Goal: Information Seeking & Learning: Learn about a topic

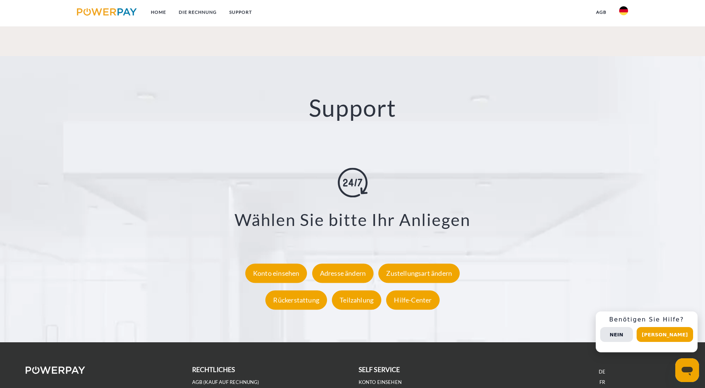
scroll to position [1338, 0]
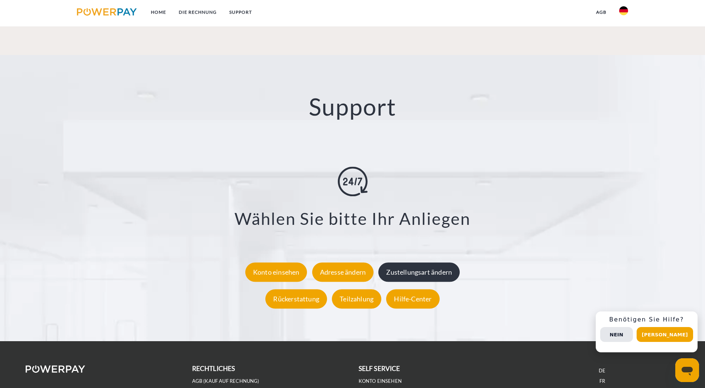
click at [406, 262] on div "Zustellungsart ändern" at bounding box center [418, 271] width 81 height 19
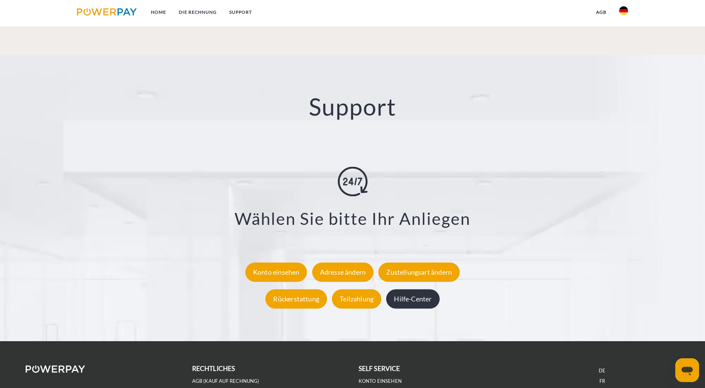
click at [415, 289] on div "Hilfe-Center" at bounding box center [412, 298] width 53 height 19
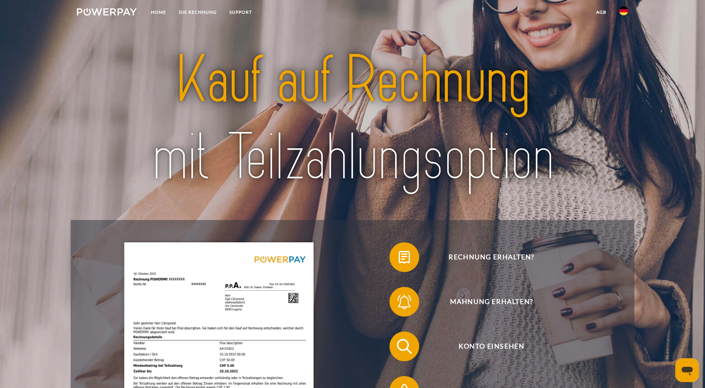
scroll to position [0, 0]
click at [233, 8] on link "SUPPORT" at bounding box center [240, 12] width 35 height 13
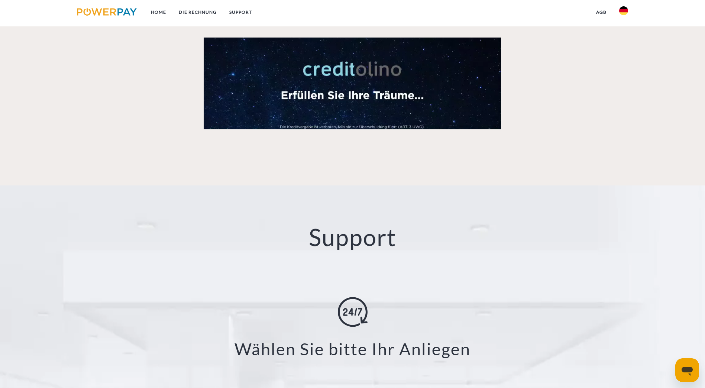
scroll to position [1189, 0]
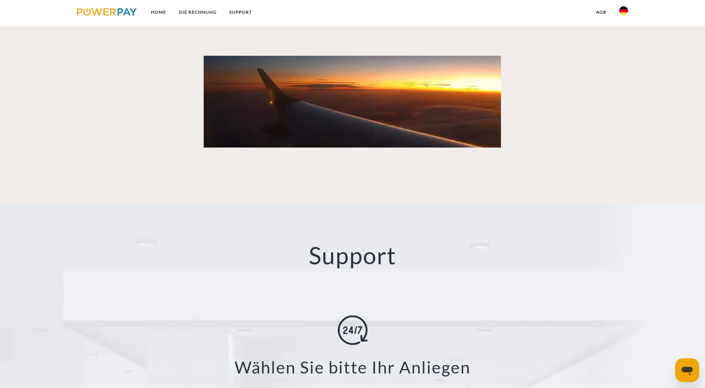
click at [622, 13] on img at bounding box center [623, 10] width 9 height 9
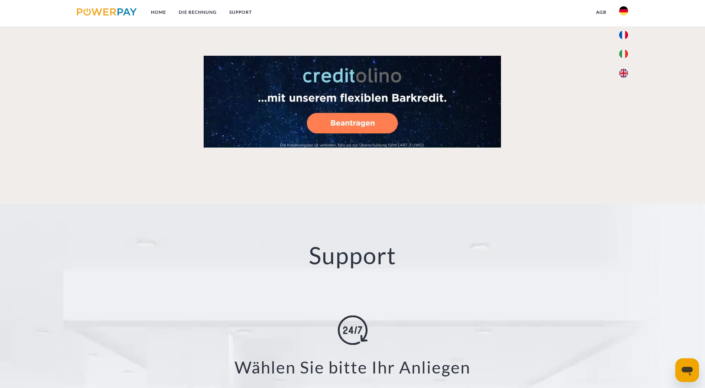
click at [607, 14] on link "agb" at bounding box center [601, 12] width 23 height 13
click at [243, 11] on link "SUPPORT" at bounding box center [240, 12] width 35 height 13
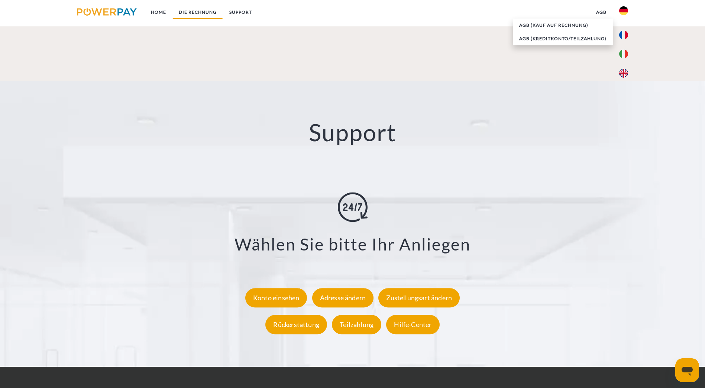
click at [192, 9] on link "DIE RECHNUNG" at bounding box center [197, 12] width 51 height 13
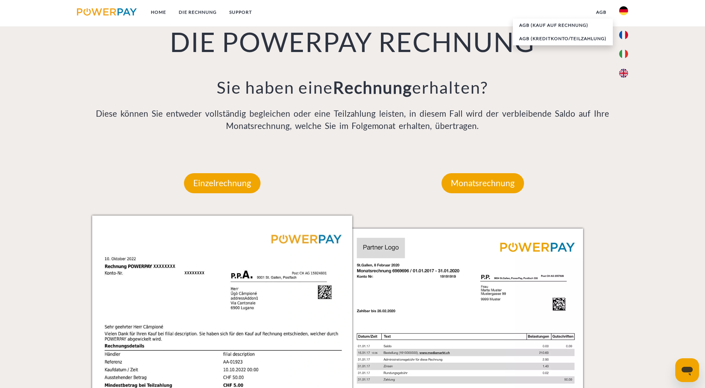
scroll to position [605, 0]
click at [228, 173] on p "Einzelrechnung" at bounding box center [222, 183] width 77 height 20
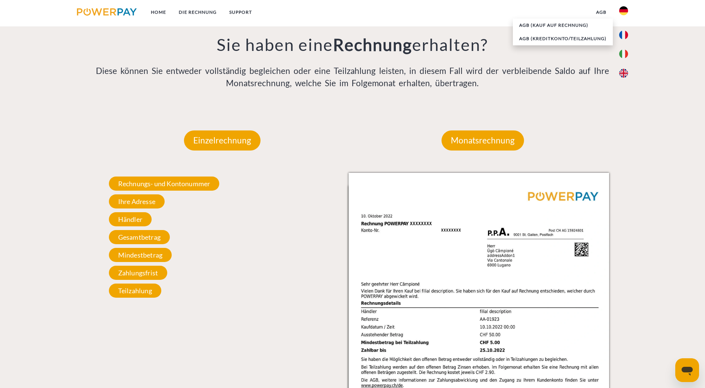
scroll to position [643, 0]
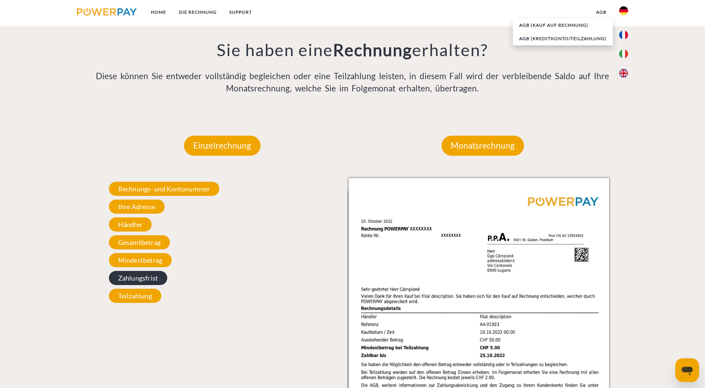
click at [150, 271] on span "Zahlungsfrist" at bounding box center [138, 278] width 58 height 14
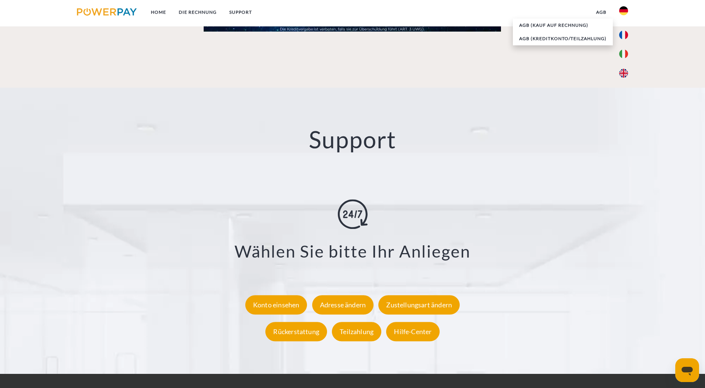
scroll to position [1311, 0]
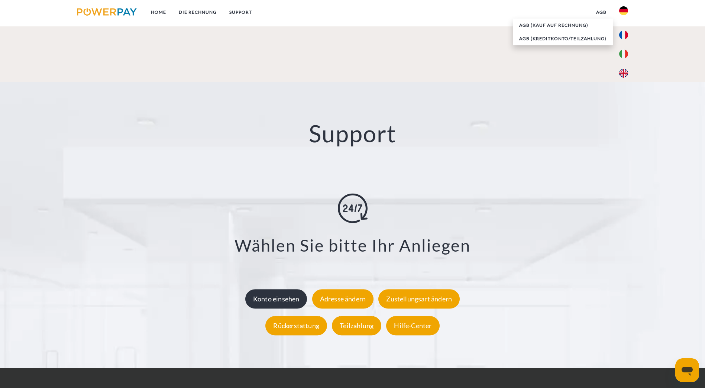
click at [292, 289] on div "Konto einsehen" at bounding box center [276, 298] width 62 height 19
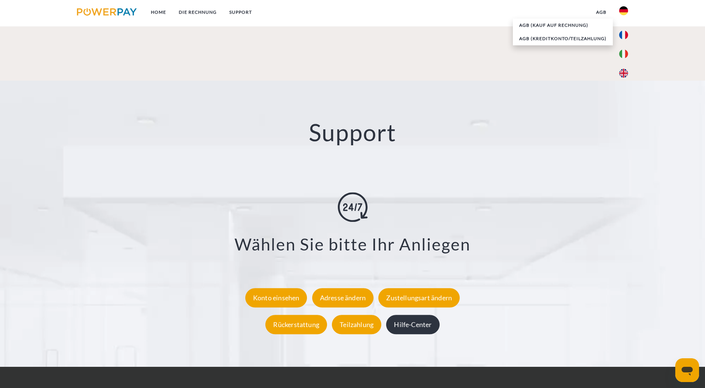
click at [403, 315] on div "Hilfe-Center" at bounding box center [412, 324] width 53 height 19
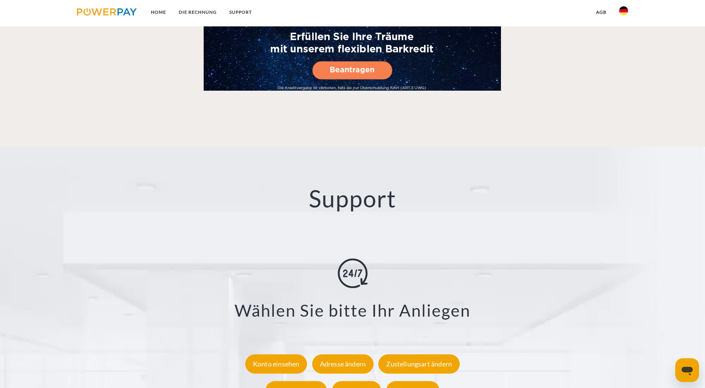
scroll to position [1338, 0]
